Goal: Navigation & Orientation: Find specific page/section

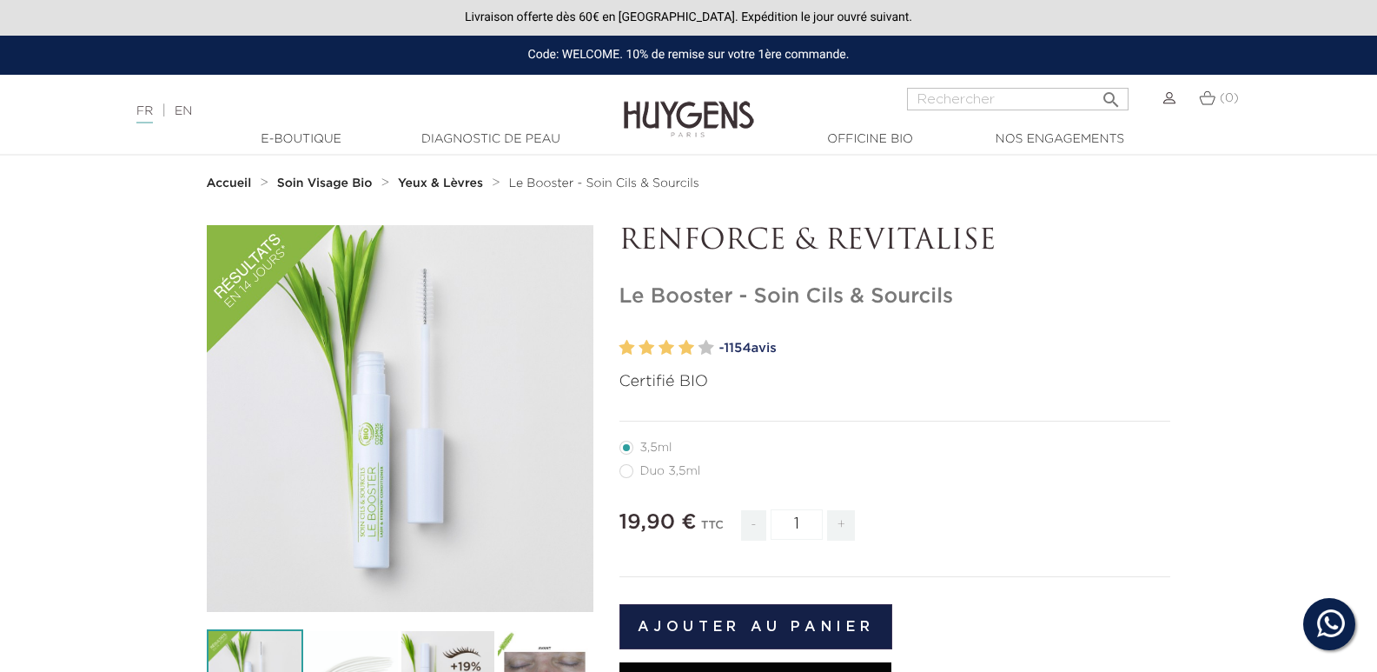
click at [672, 107] on img at bounding box center [689, 106] width 130 height 67
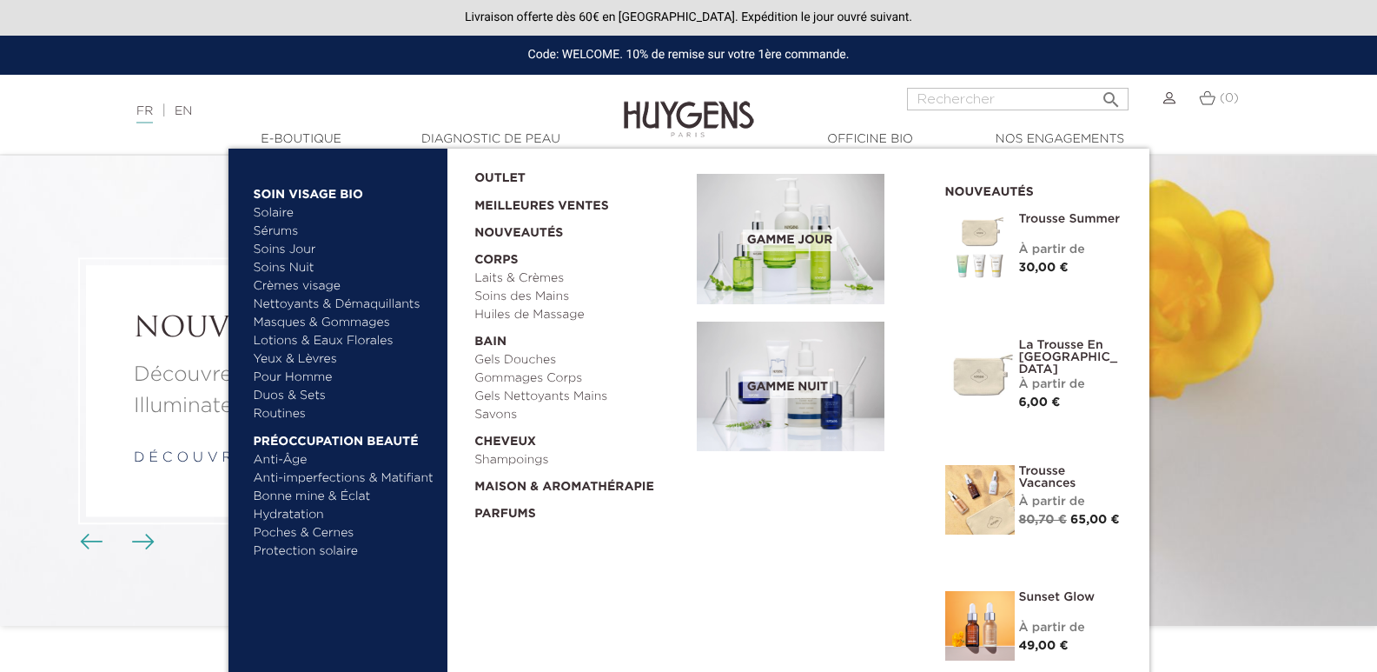
click at [501, 171] on link "OUTLET" at bounding box center [571, 174] width 195 height 27
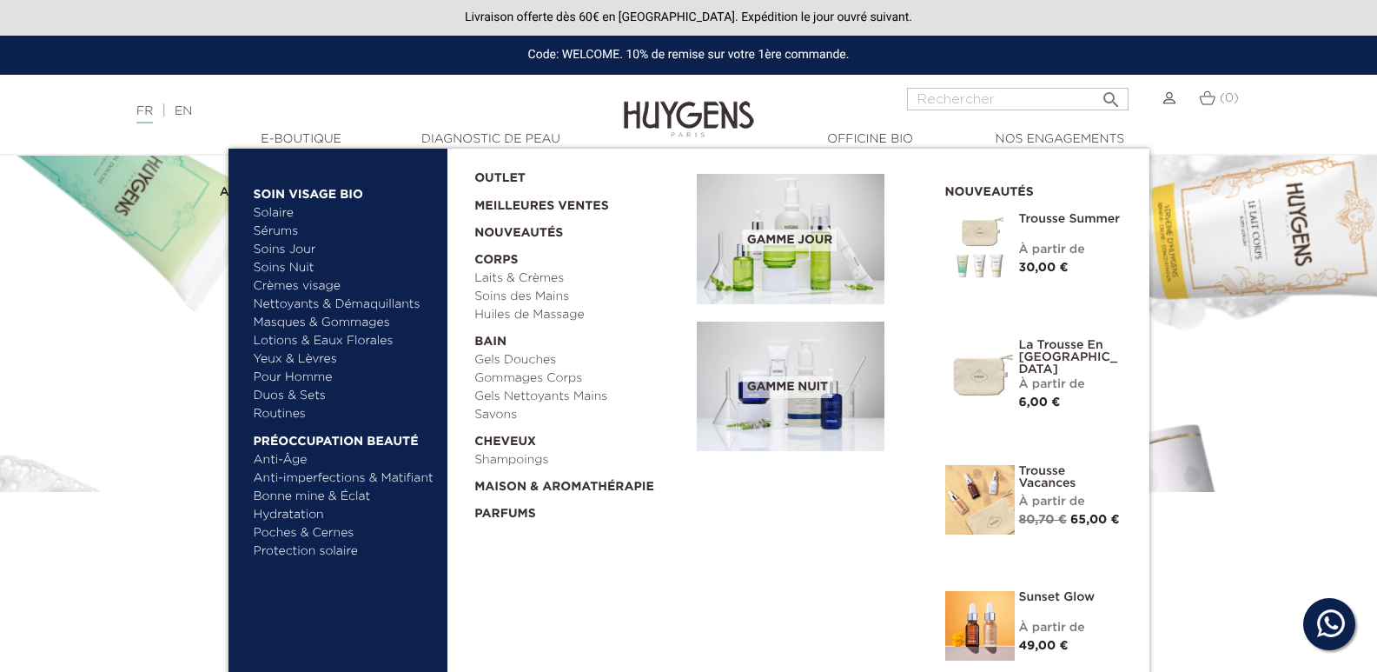
click at [514, 482] on link "  Maison & Aromathérapie" at bounding box center [579, 482] width 210 height 27
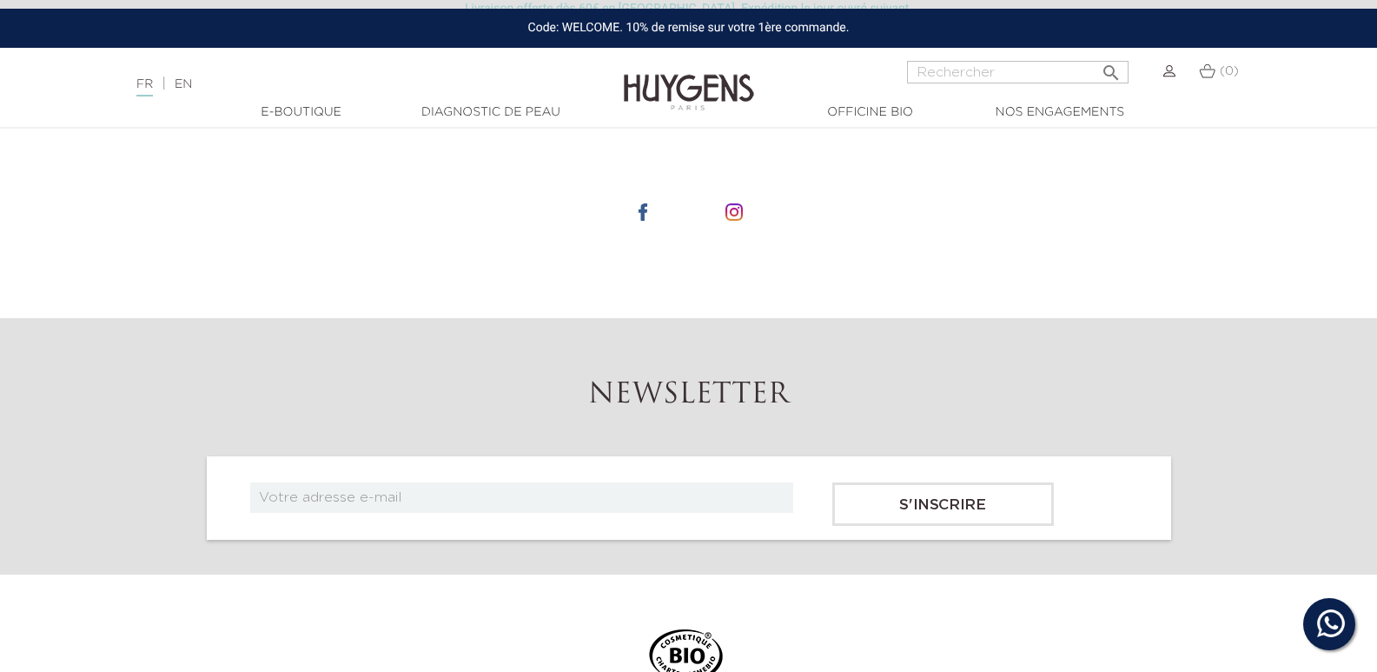
scroll to position [4865, 0]
